Goal: Task Accomplishment & Management: Complete application form

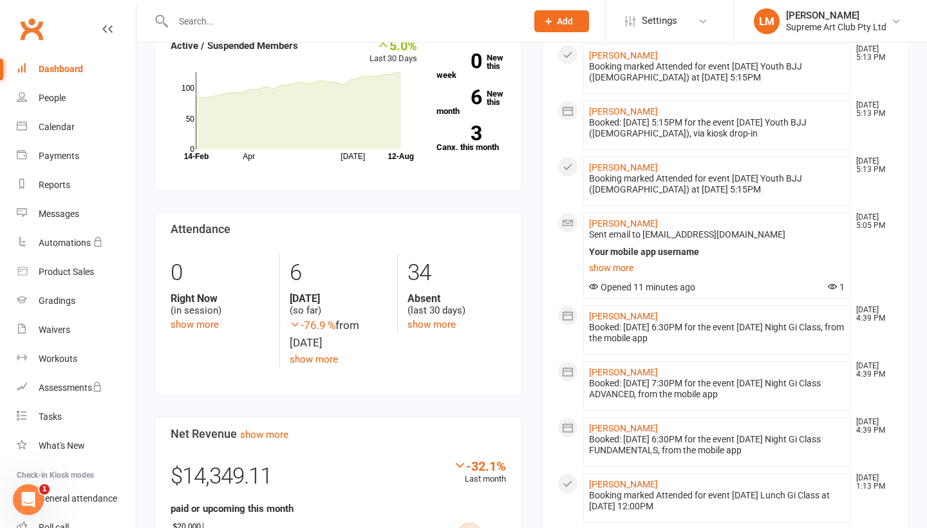
scroll to position [435, 0]
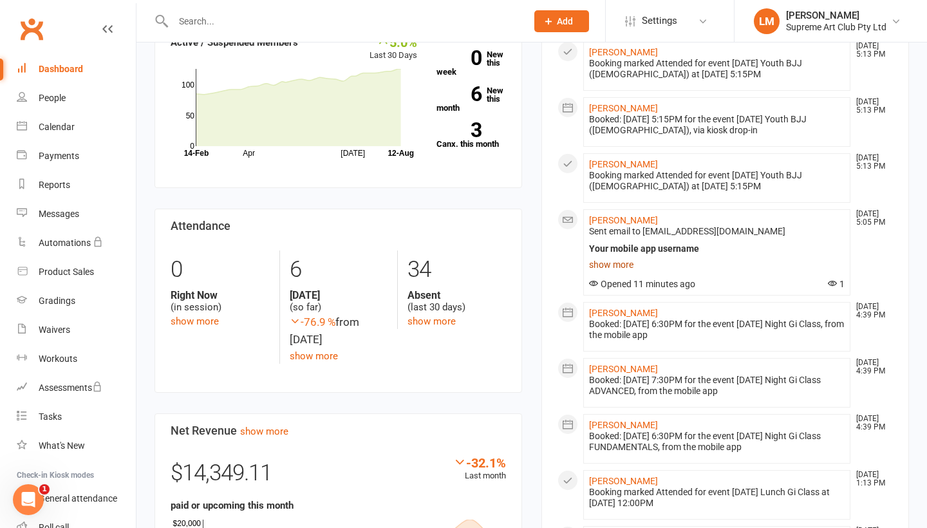
click at [613, 256] on link "show more" at bounding box center [717, 265] width 256 height 18
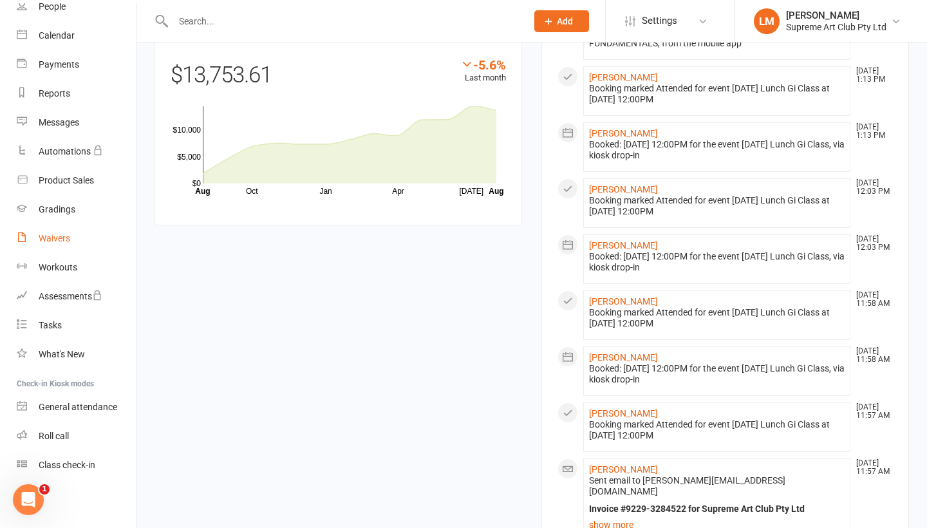
scroll to position [1080, 0]
click at [52, 207] on div "Gradings" at bounding box center [57, 209] width 37 height 10
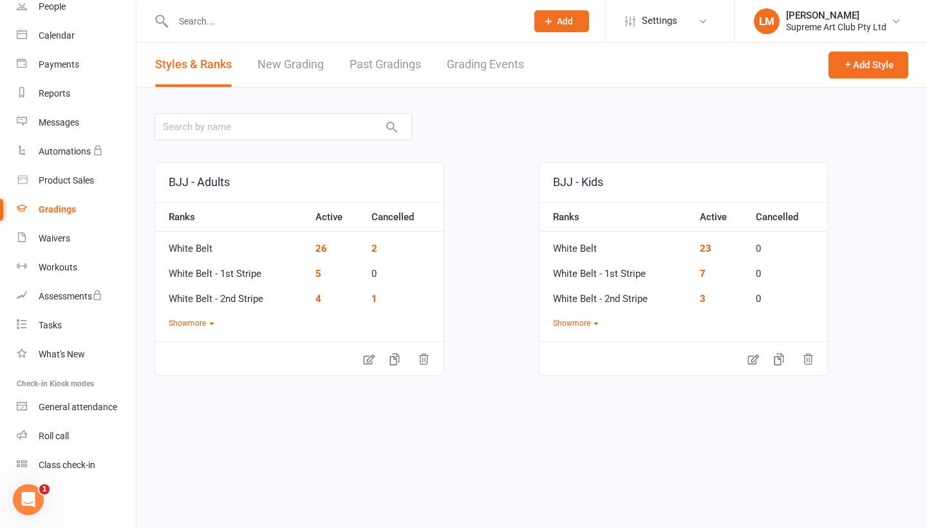
click at [315, 62] on link "New Grading" at bounding box center [291, 65] width 66 height 44
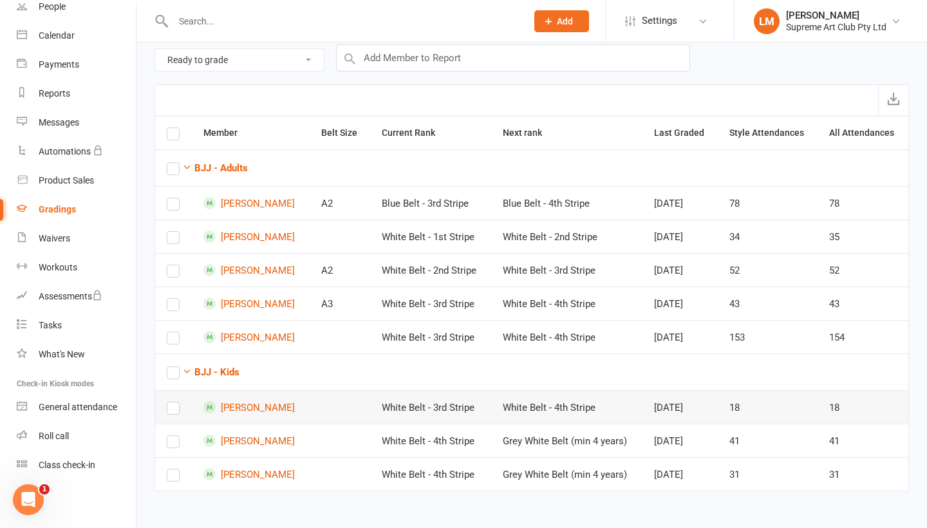
scroll to position [129, 0]
click at [267, 401] on link "[PERSON_NAME]" at bounding box center [251, 407] width 95 height 12
click at [178, 411] on label at bounding box center [173, 411] width 13 height 0
click at [178, 403] on input "checkbox" at bounding box center [173, 403] width 13 height 0
